Goal: Register for event/course

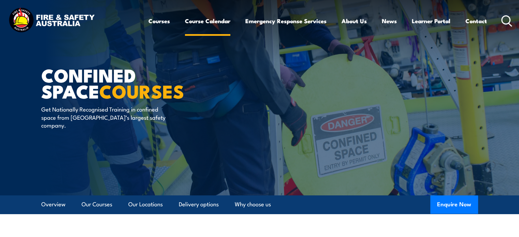
click at [203, 23] on link "Course Calendar" at bounding box center [207, 21] width 45 height 18
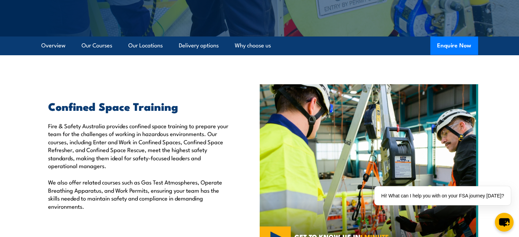
scroll to position [173, 0]
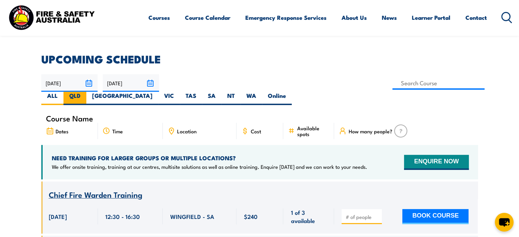
scroll to position [171, 0]
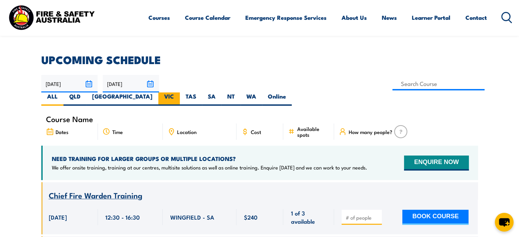
click at [180, 93] on label "VIC" at bounding box center [169, 99] width 22 height 13
click at [179, 93] on input "VIC" at bounding box center [176, 95] width 4 height 4
radio input "true"
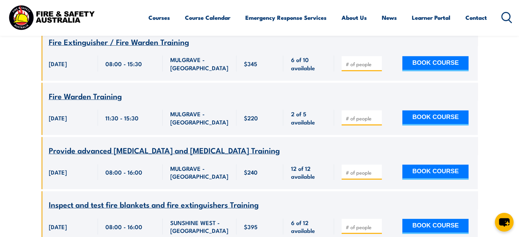
scroll to position [1909, 0]
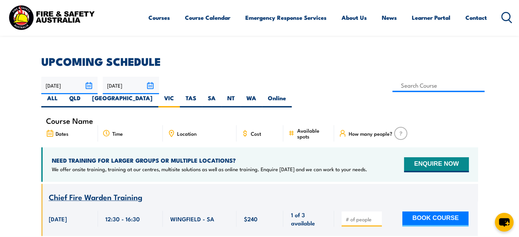
scroll to position [168, 0]
